Goal: Task Accomplishment & Management: Manage account settings

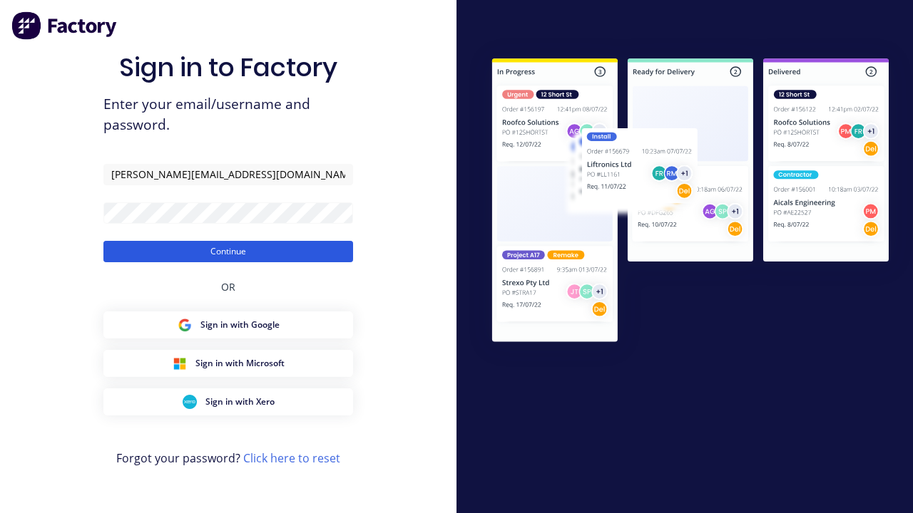
click at [228, 251] on button "Continue" at bounding box center [228, 251] width 250 height 21
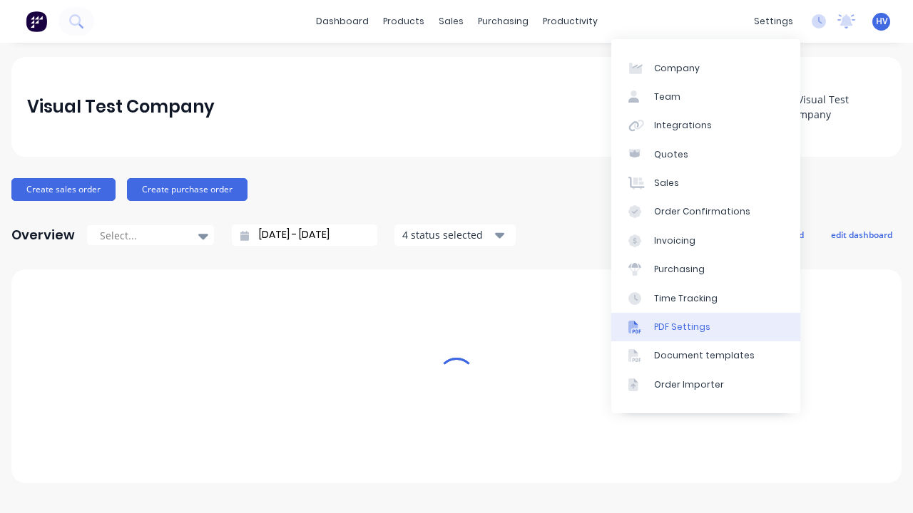
click at [705, 327] on link "PDF Settings" at bounding box center [705, 327] width 189 height 29
